Goal: Transaction & Acquisition: Purchase product/service

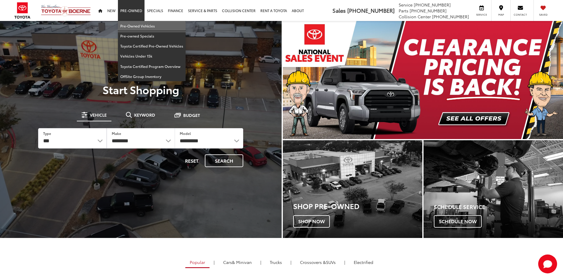
click at [136, 28] on link "Pre-Owned Vehicles" at bounding box center [152, 26] width 68 height 10
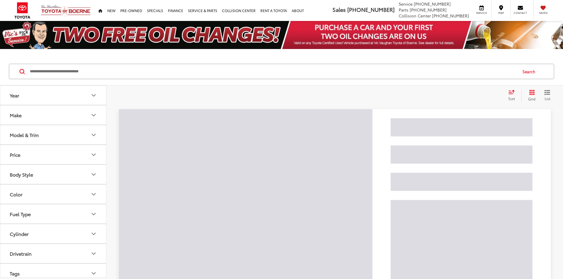
click at [126, 77] on input "Search by Make, Model, or Keyword" at bounding box center [272, 71] width 487 height 14
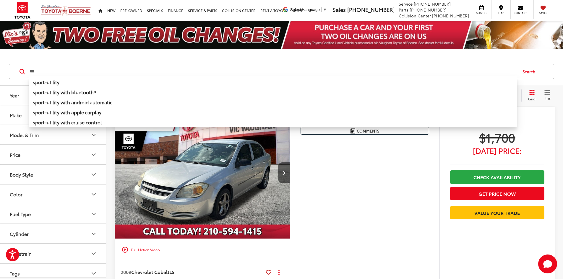
type input "***"
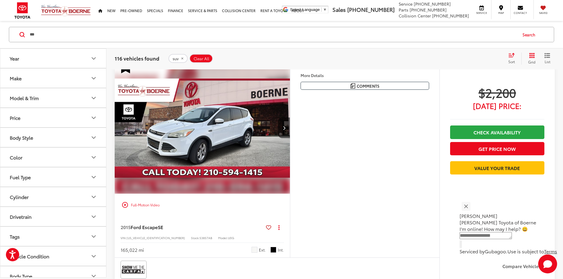
scroll to position [89, 0]
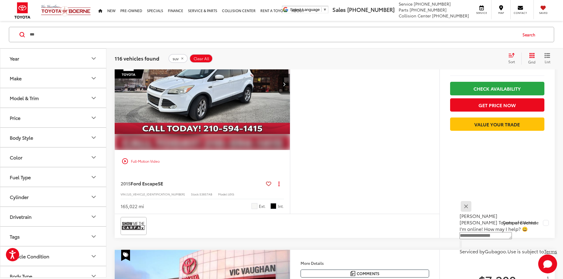
click at [472, 208] on button "Close" at bounding box center [465, 206] width 13 height 13
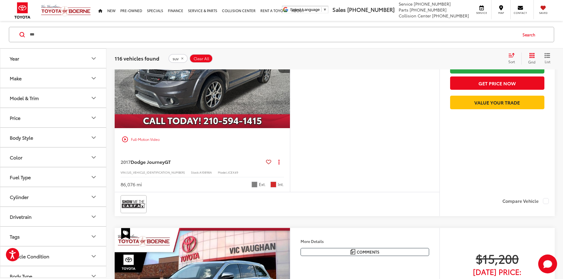
scroll to position [2127, 0]
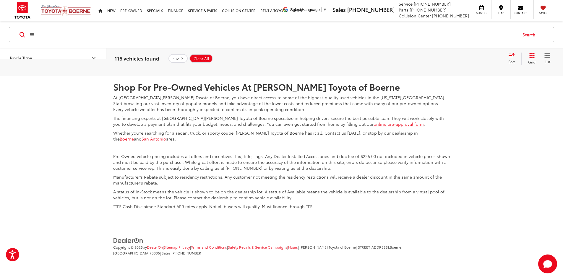
scroll to position [3102, 0]
click at [444, 64] on link "2" at bounding box center [448, 58] width 9 height 11
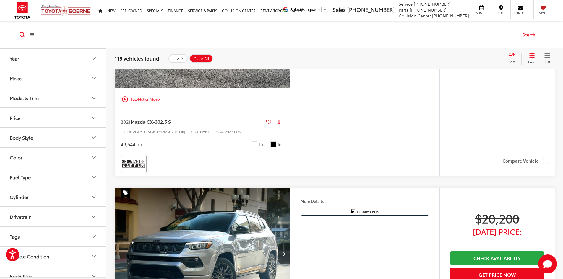
scroll to position [835, 0]
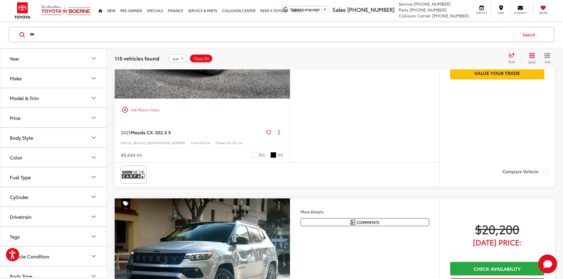
click at [259, 99] on img "2021 Mazda Mazda CX-30 2.5 S 0" at bounding box center [202, 33] width 176 height 132
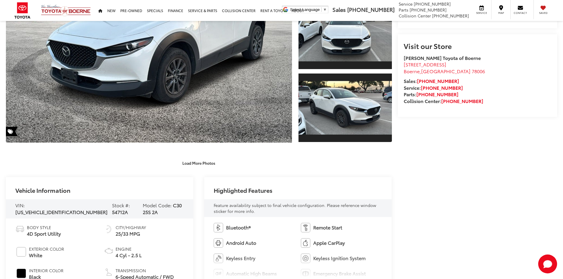
scroll to position [128, 0]
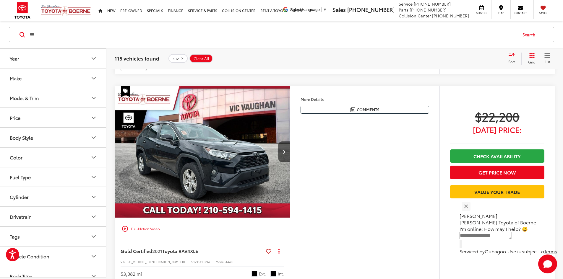
scroll to position [1132, 0]
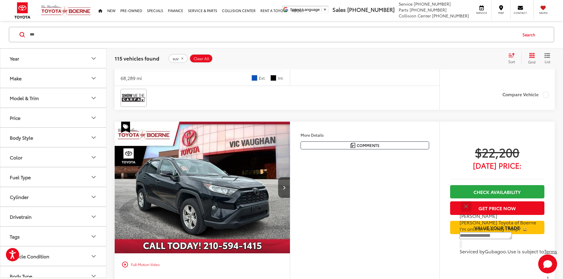
click at [472, 209] on button "Close" at bounding box center [465, 206] width 13 height 13
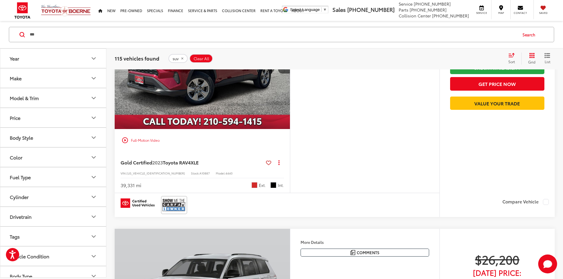
scroll to position [1930, 0]
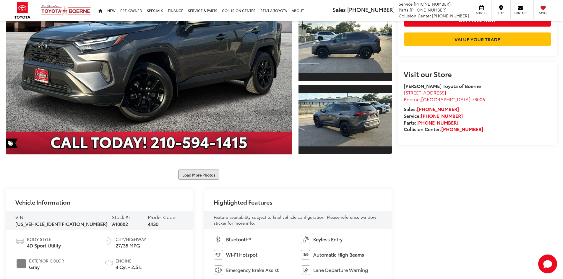
scroll to position [130, 0]
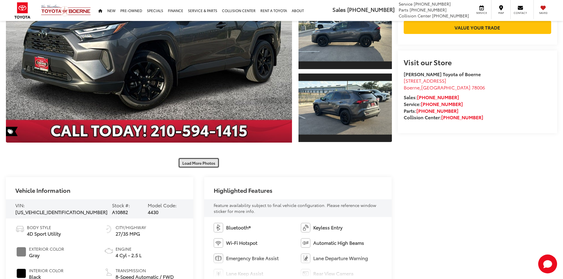
click at [205, 159] on button "Load More Photos" at bounding box center [198, 163] width 41 height 10
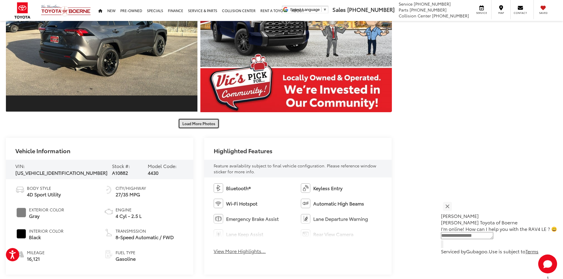
scroll to position [483, 0]
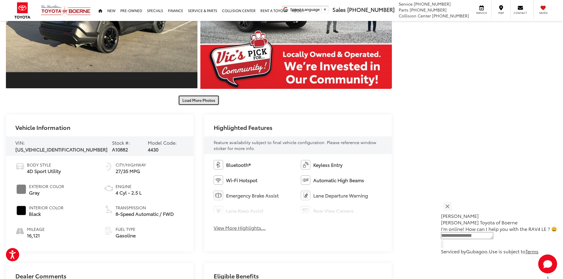
click at [187, 103] on button "Load More Photos" at bounding box center [198, 100] width 41 height 10
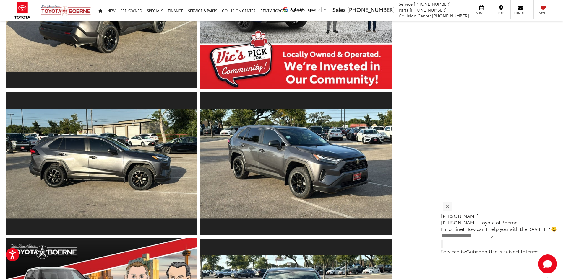
drag, startPoint x: 460, startPoint y: 211, endPoint x: 465, endPoint y: 210, distance: 4.7
click at [454, 208] on button "Close" at bounding box center [447, 206] width 13 height 13
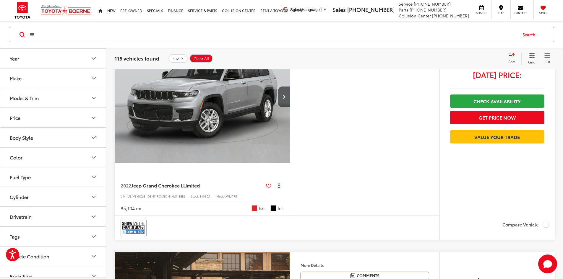
scroll to position [2223, 0]
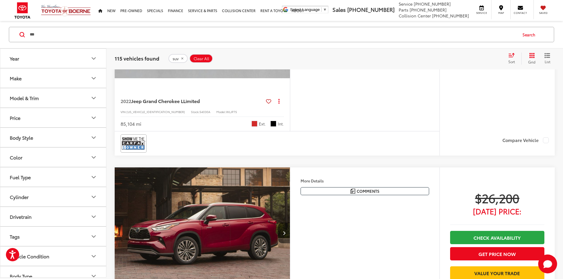
drag, startPoint x: 45, startPoint y: 32, endPoint x: 0, endPoint y: 30, distance: 45.0
click at [0, 30] on div "*** *** Search" at bounding box center [281, 34] width 563 height 27
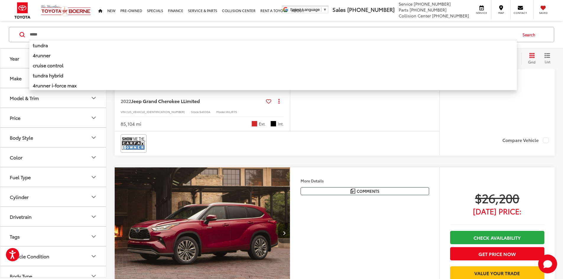
type input "*****"
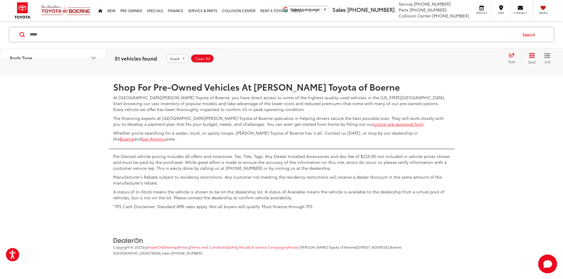
scroll to position [2994, 0]
drag, startPoint x: 467, startPoint y: 266, endPoint x: 464, endPoint y: 265, distance: 3.6
click at [471, 64] on link "5" at bounding box center [475, 58] width 9 height 11
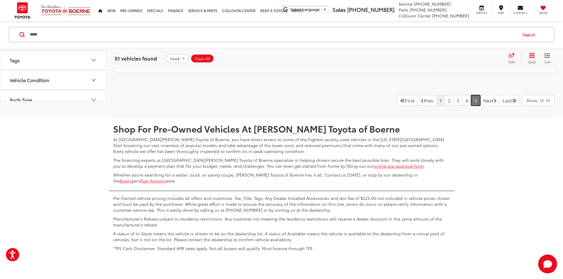
scroll to position [747, 0]
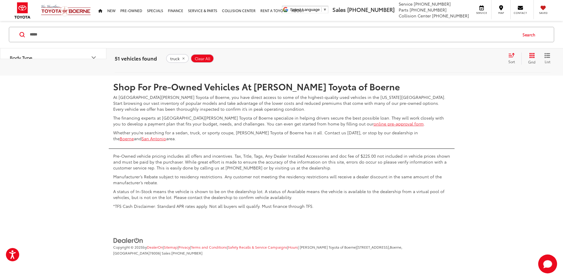
click at [471, 64] on link "5" at bounding box center [475, 58] width 9 height 11
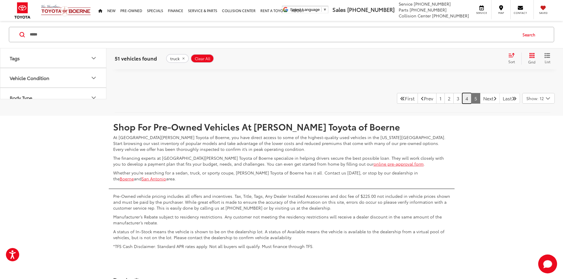
click at [462, 104] on link "4" at bounding box center [466, 98] width 9 height 11
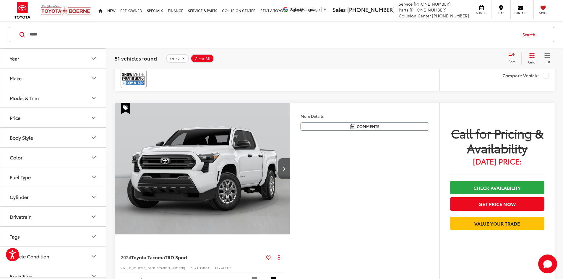
scroll to position [953, 0]
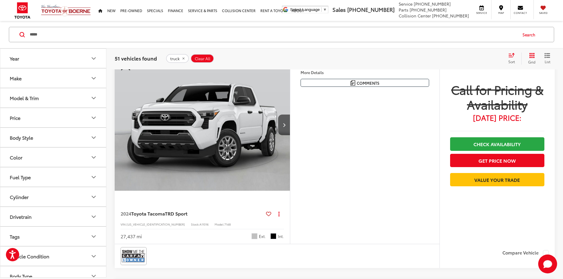
drag, startPoint x: 56, startPoint y: 40, endPoint x: 0, endPoint y: 41, distance: 55.6
click at [0, 41] on div "***** ***** Search" at bounding box center [281, 34] width 563 height 27
